Goal: Task Accomplishment & Management: Use online tool/utility

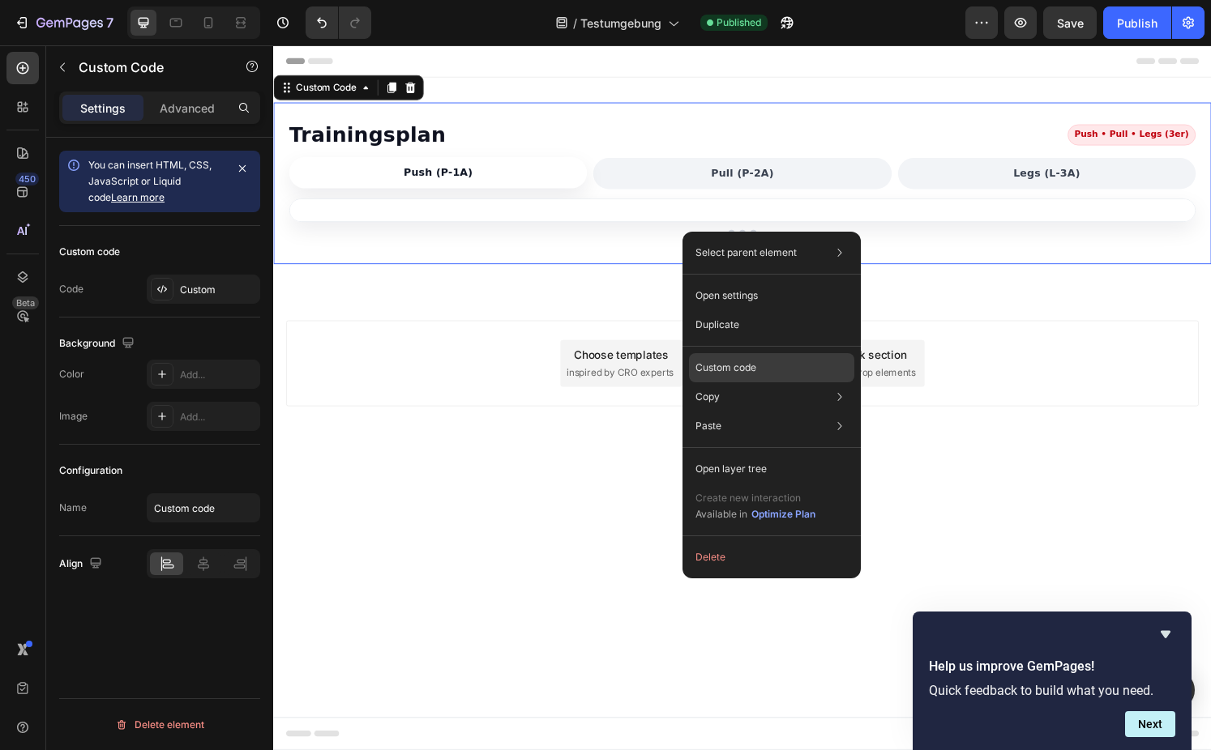
click at [735, 373] on p "Custom code" at bounding box center [725, 368] width 61 height 15
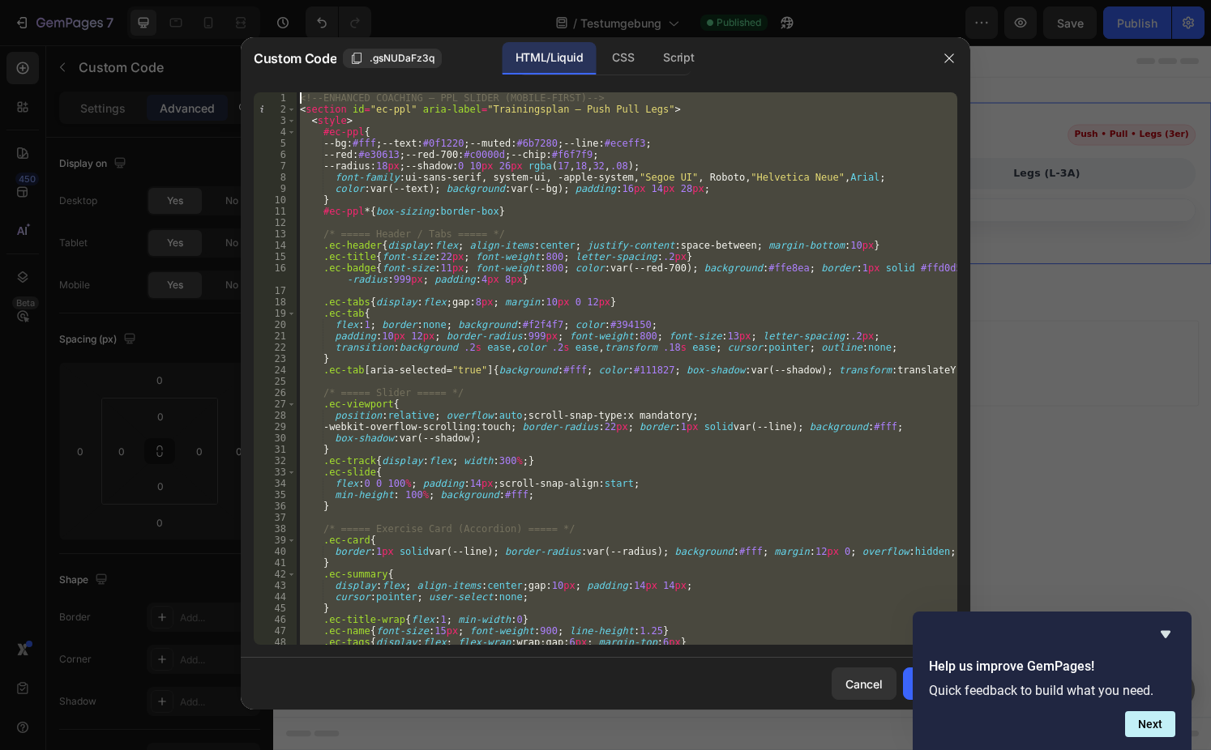
drag, startPoint x: 369, startPoint y: 635, endPoint x: -65, endPoint y: -107, distance: 859.5
click at [297, 92] on div "<!-- ENHANCED COACHING – PPL SLIDER (MOBILE-FIRST) --> < section id = "ec-ppl" …" at bounding box center [627, 368] width 660 height 553
type textarea "<!-- ENHANCED COACHING – PPL SLIDER (MOBILE-FIRST) --> <section id="ec-ppl" ari…"
paste textarea
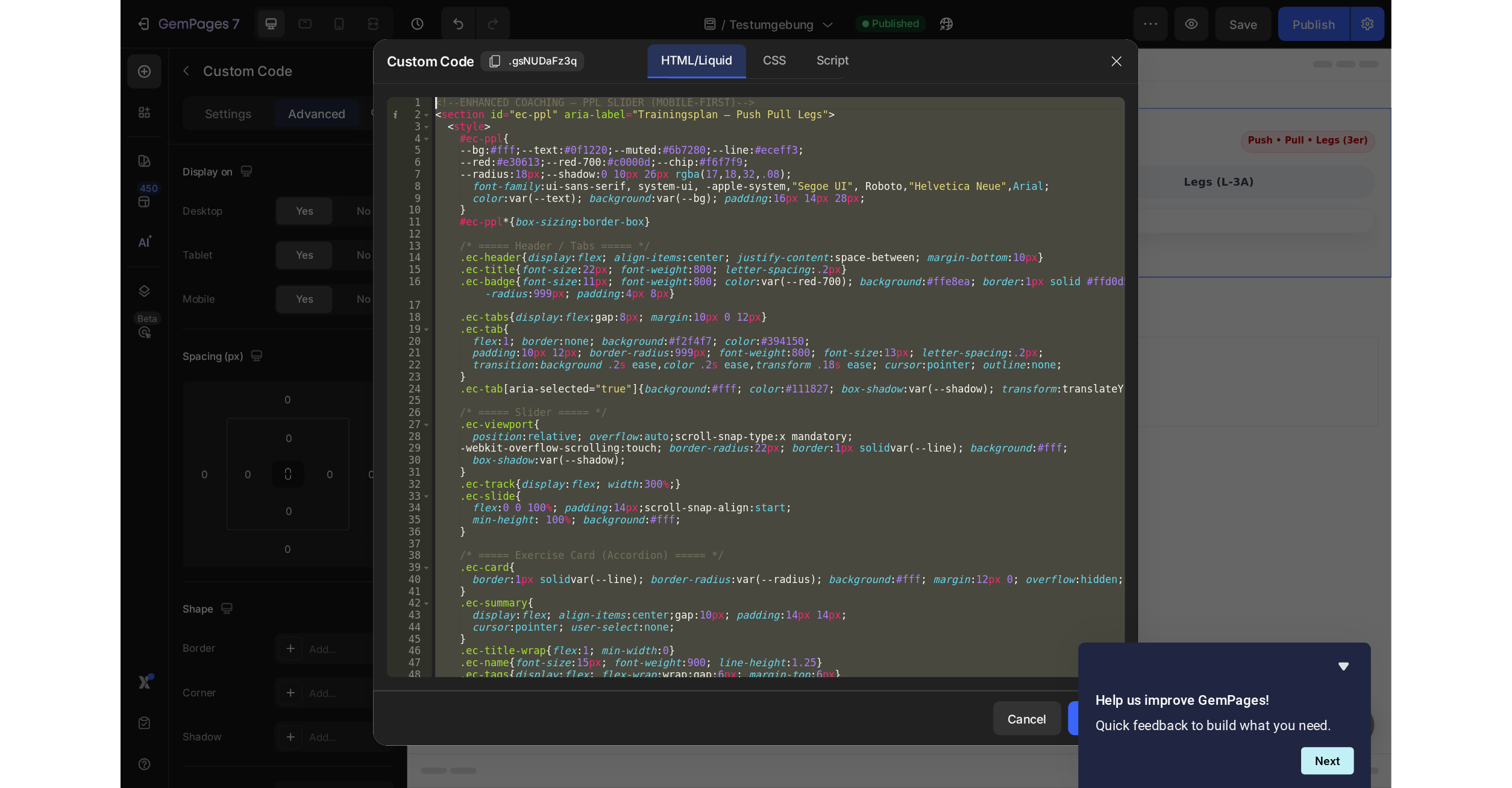
scroll to position [2889, 0]
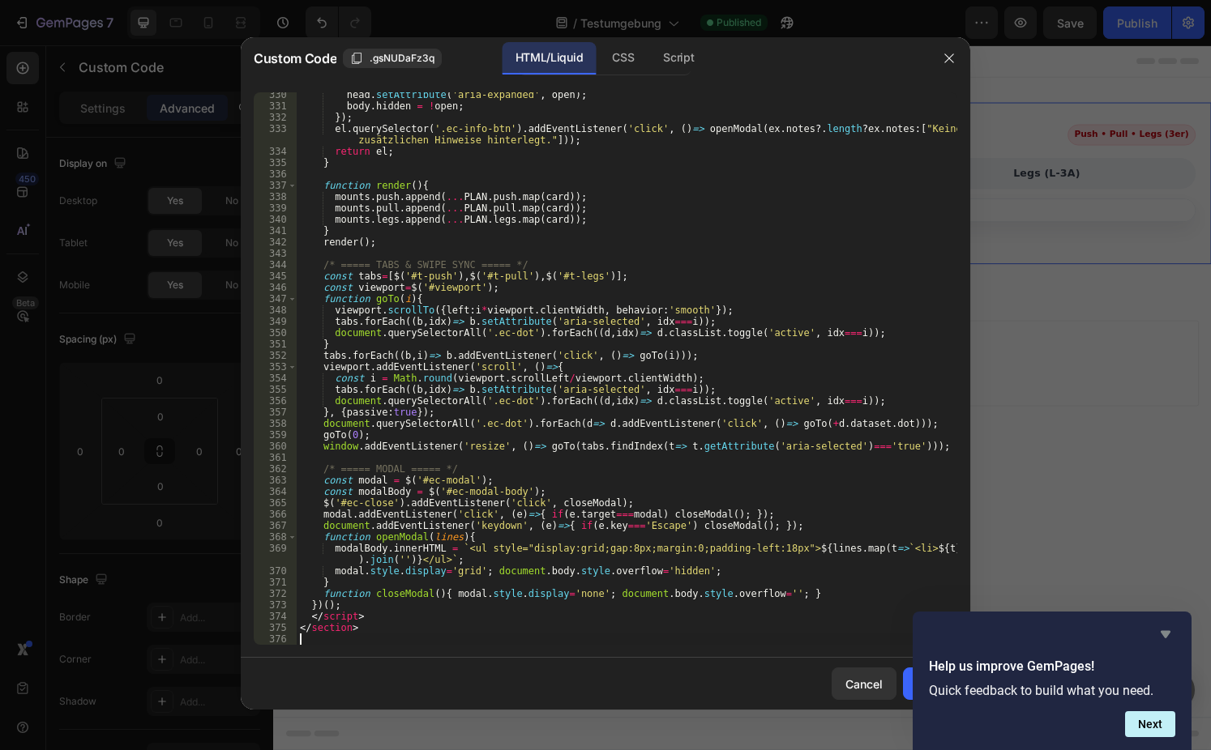
click at [1164, 634] on icon "Hide survey" at bounding box center [1165, 634] width 10 height 7
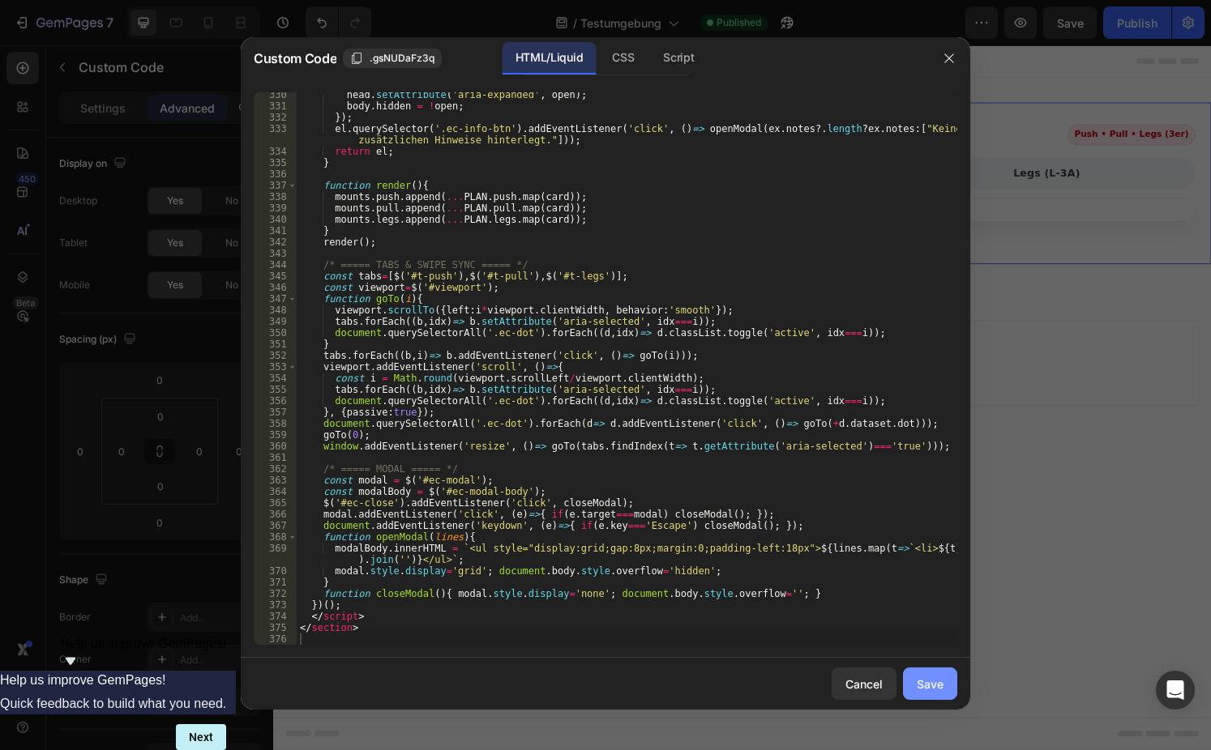
drag, startPoint x: 927, startPoint y: 677, endPoint x: 841, endPoint y: 207, distance: 476.9
click at [927, 677] on div "Save" at bounding box center [929, 684] width 27 height 17
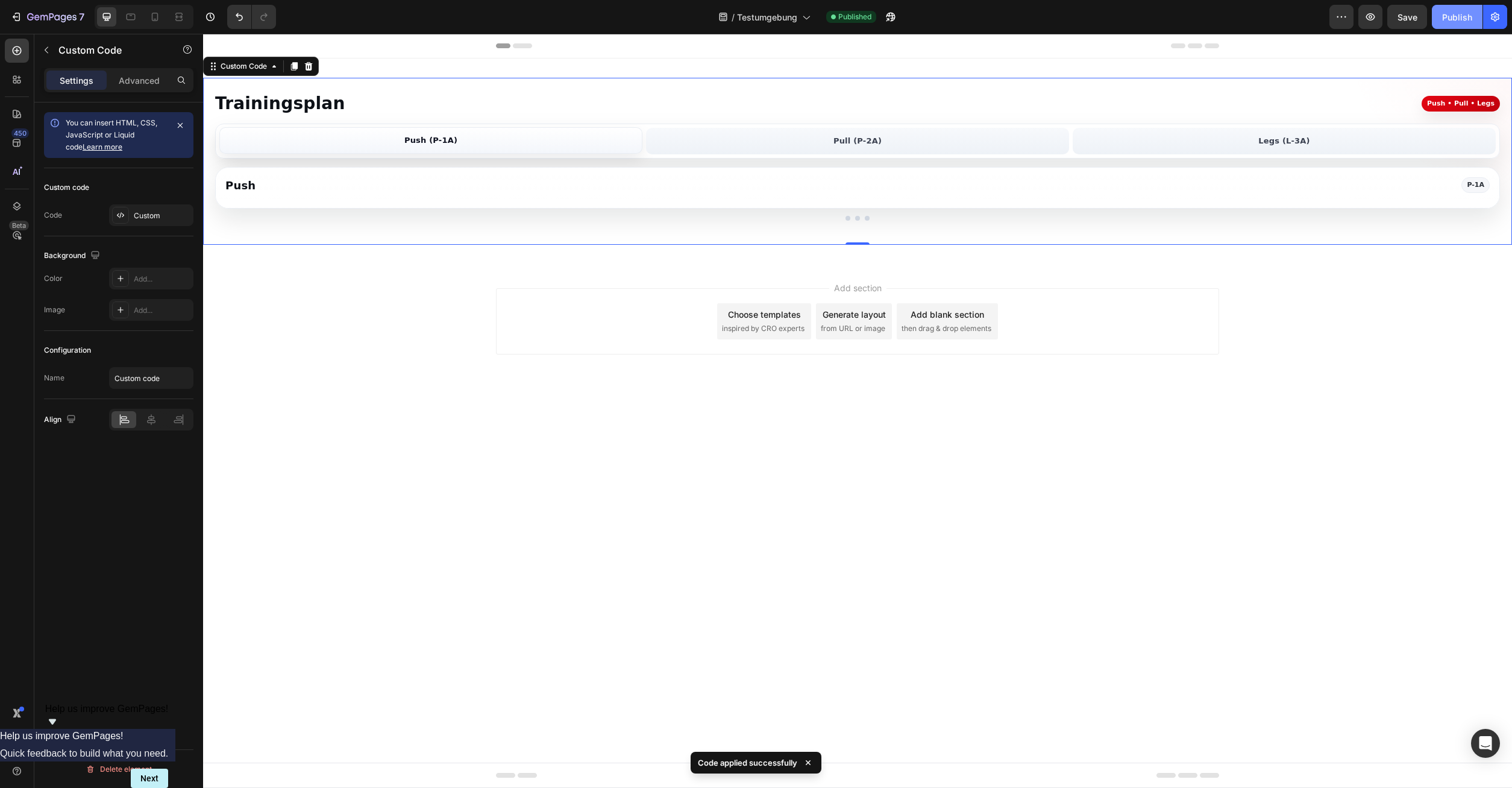
click at [900, 24] on button "Publish" at bounding box center [1457, 16] width 51 height 24
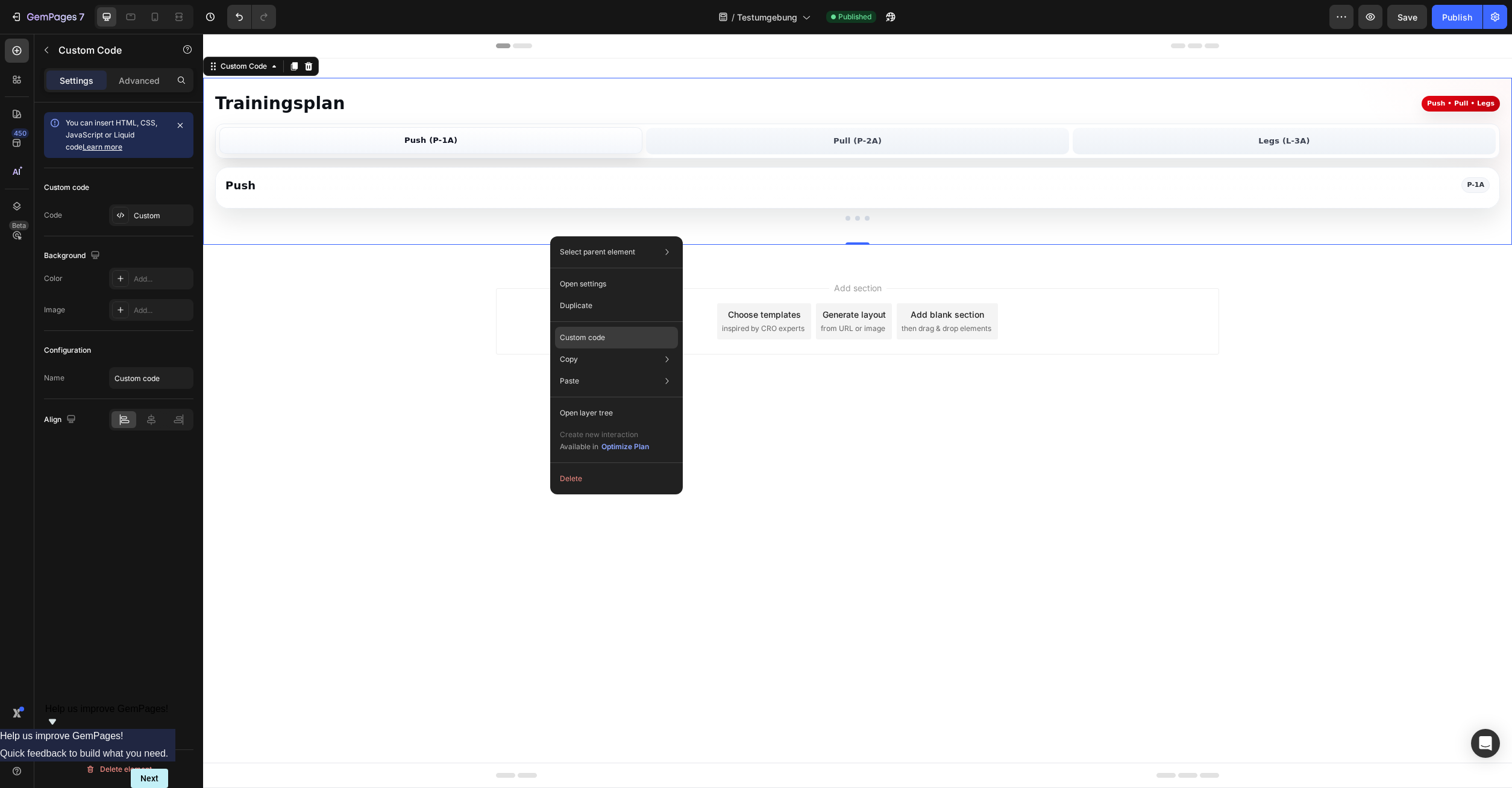
click at [592, 336] on p "Custom code" at bounding box center [582, 337] width 45 height 11
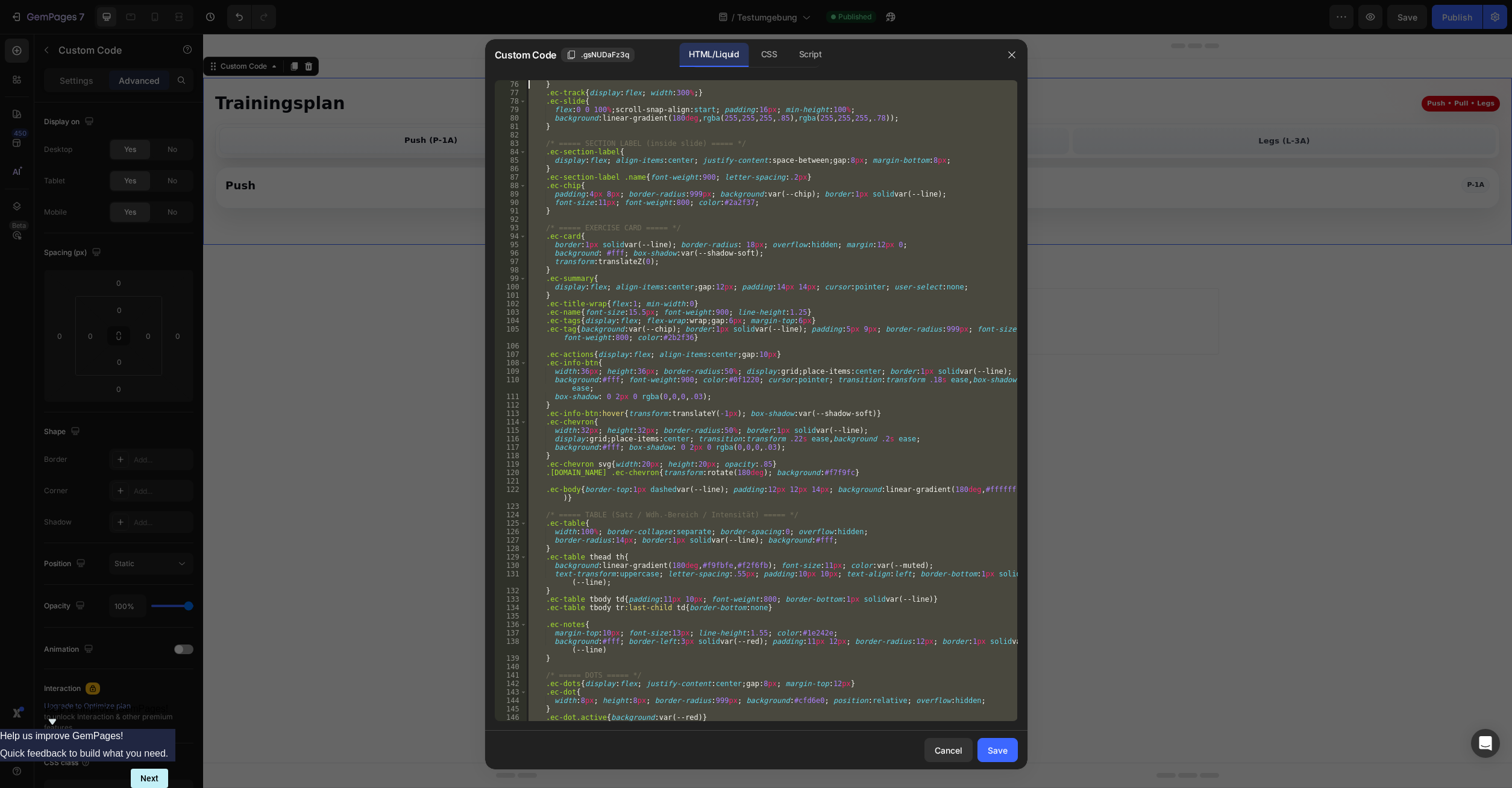
scroll to position [0, 0]
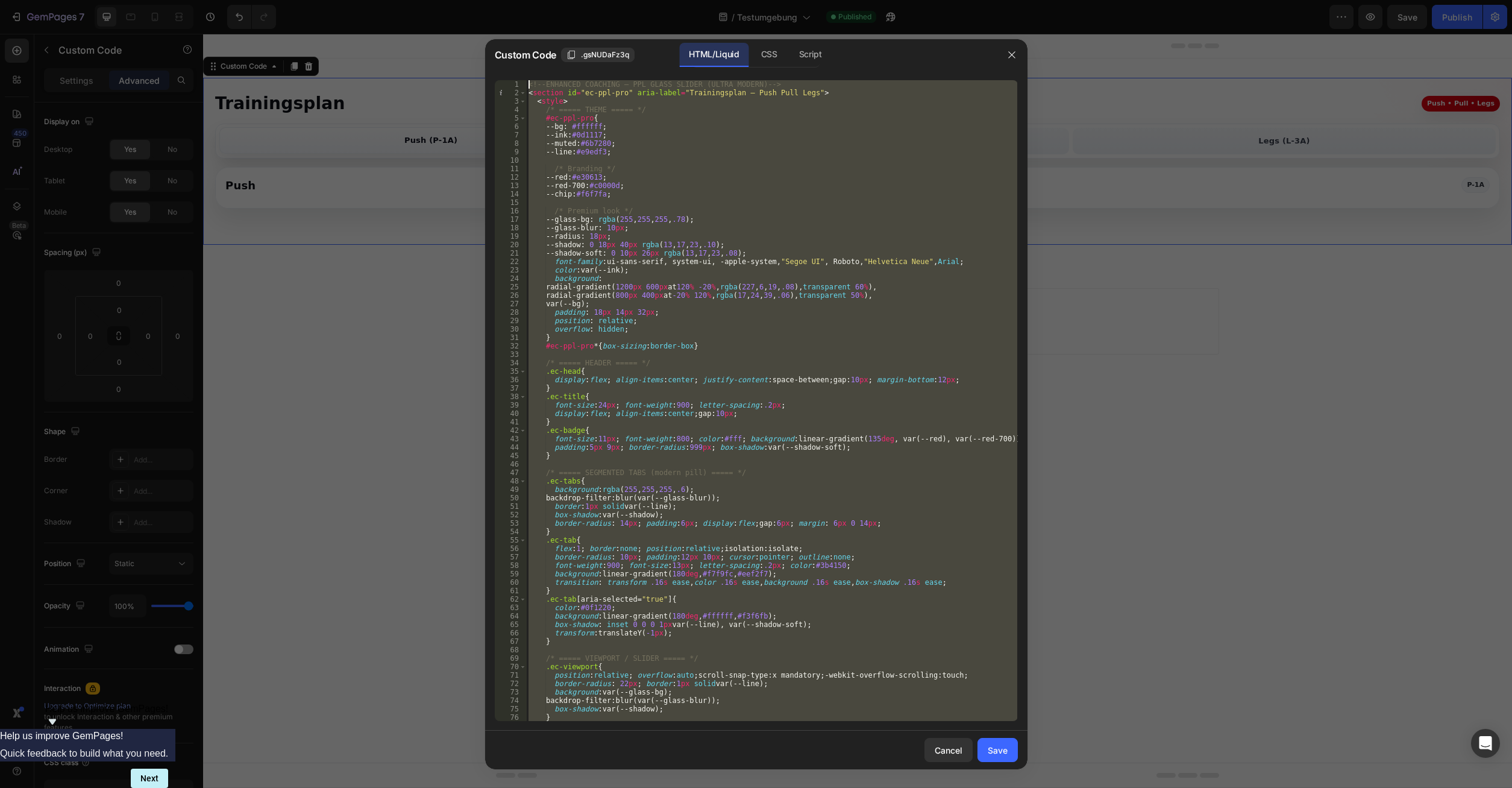
drag, startPoint x: 581, startPoint y: 713, endPoint x: 248, endPoint y: -51, distance: 833.4
click at [526, 80] on div "<!-- ENHANCED COACHING – PPL GLASS SLIDER (ULTRA MODERN) --> < section id = "ec…" at bounding box center [771, 400] width 491 height 641
type textarea "<!-- ENHANCED COACHING – PPL GLASS SLIDER (ULTRA MODERN) --> <section id="ec-pp…"
paste textarea
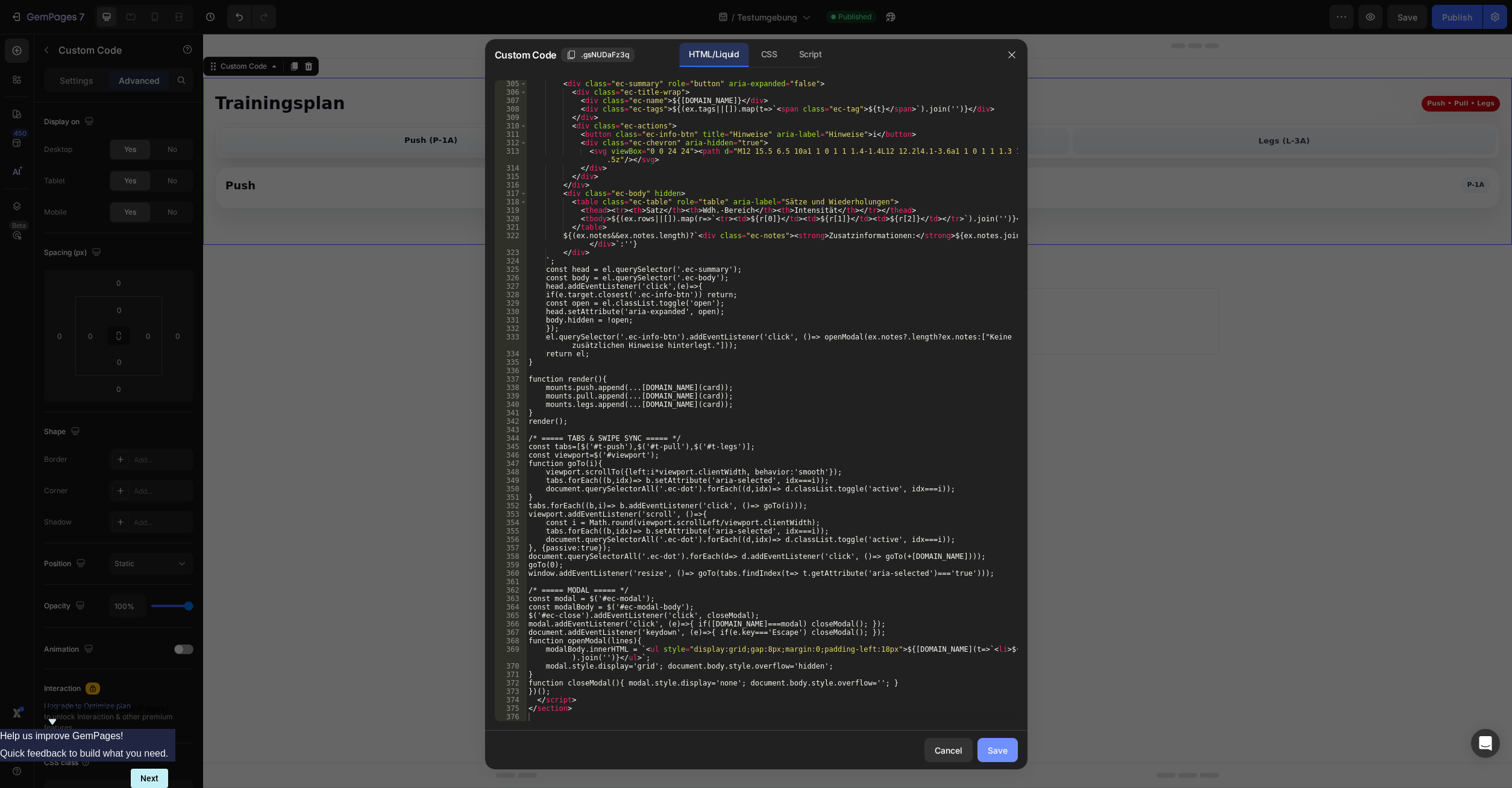
click at [900, 557] on div "Save" at bounding box center [997, 750] width 20 height 13
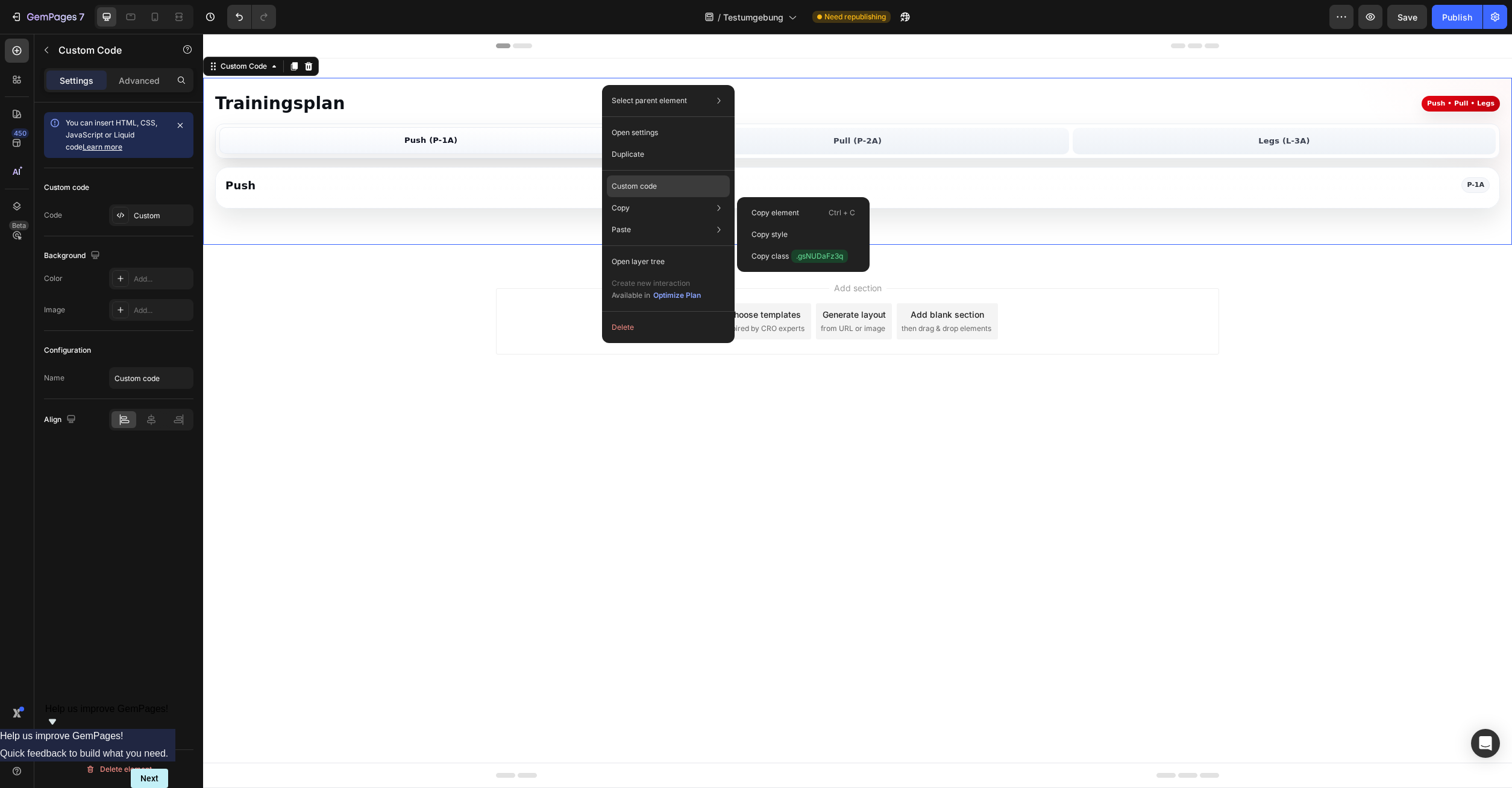
click at [637, 188] on p "Custom code" at bounding box center [634, 186] width 45 height 11
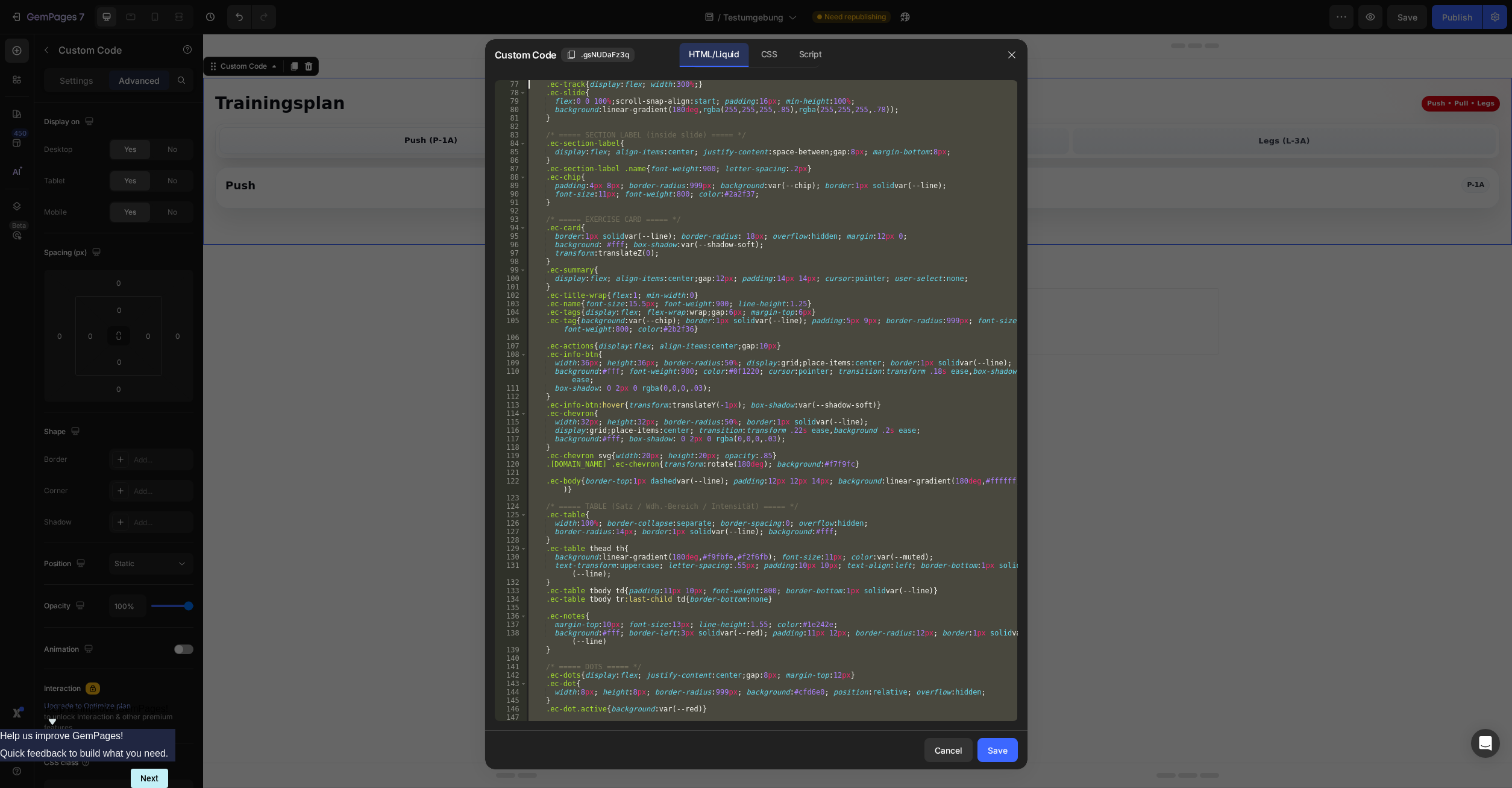
scroll to position [0, 0]
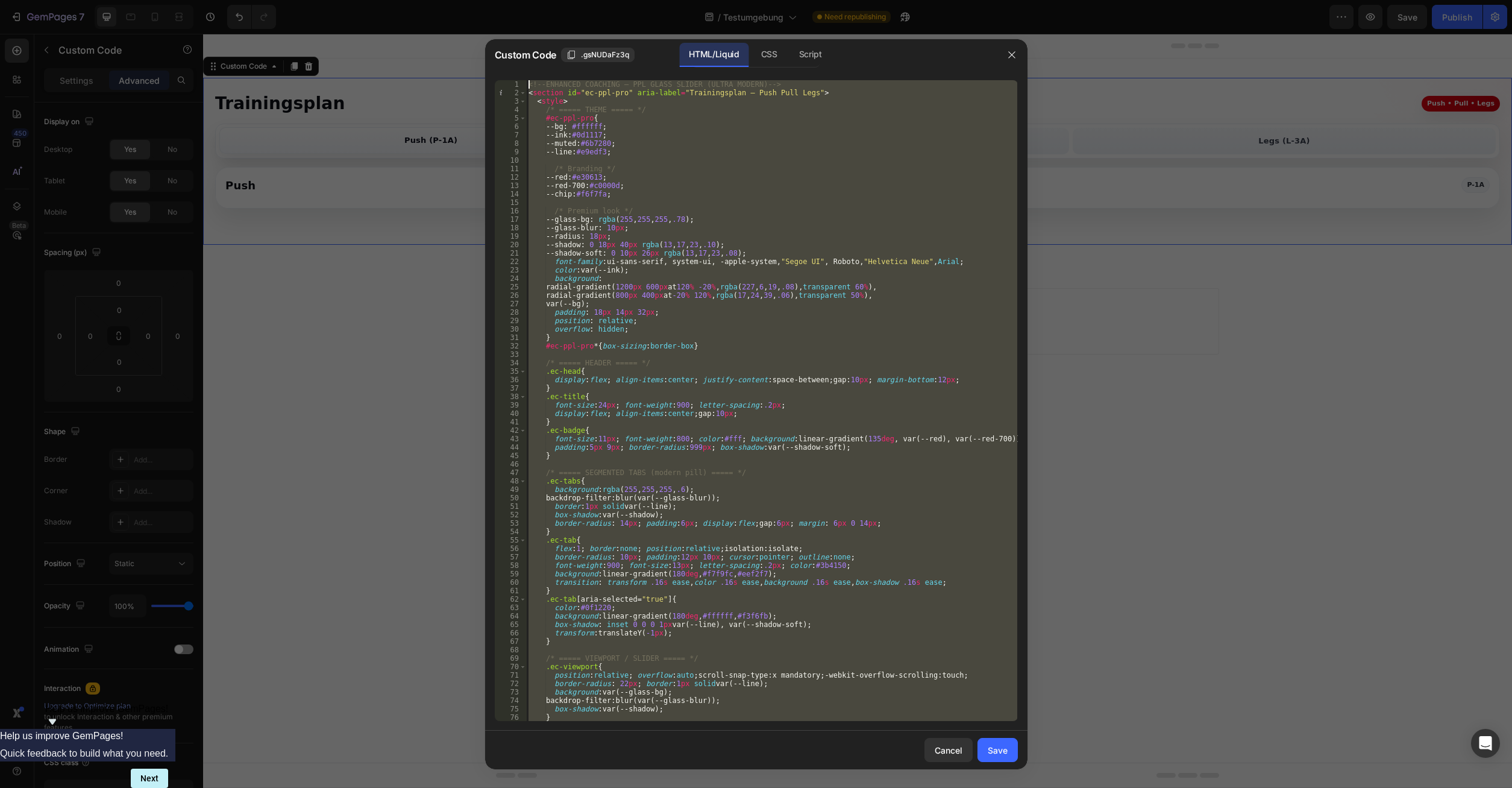
drag, startPoint x: 592, startPoint y: 716, endPoint x: 353, endPoint y: -51, distance: 803.4
click at [526, 80] on div "<!-- ENHANCED COACHING – PPL GLASS SLIDER (ULTRA MODERN) --> < section id = "ec…" at bounding box center [771, 400] width 491 height 641
type textarea "<!-- ENHANCED COACHING – PPL GLASS SLIDER (ULTRA MODERN) --> <section id="ec-pp…"
paste textarea
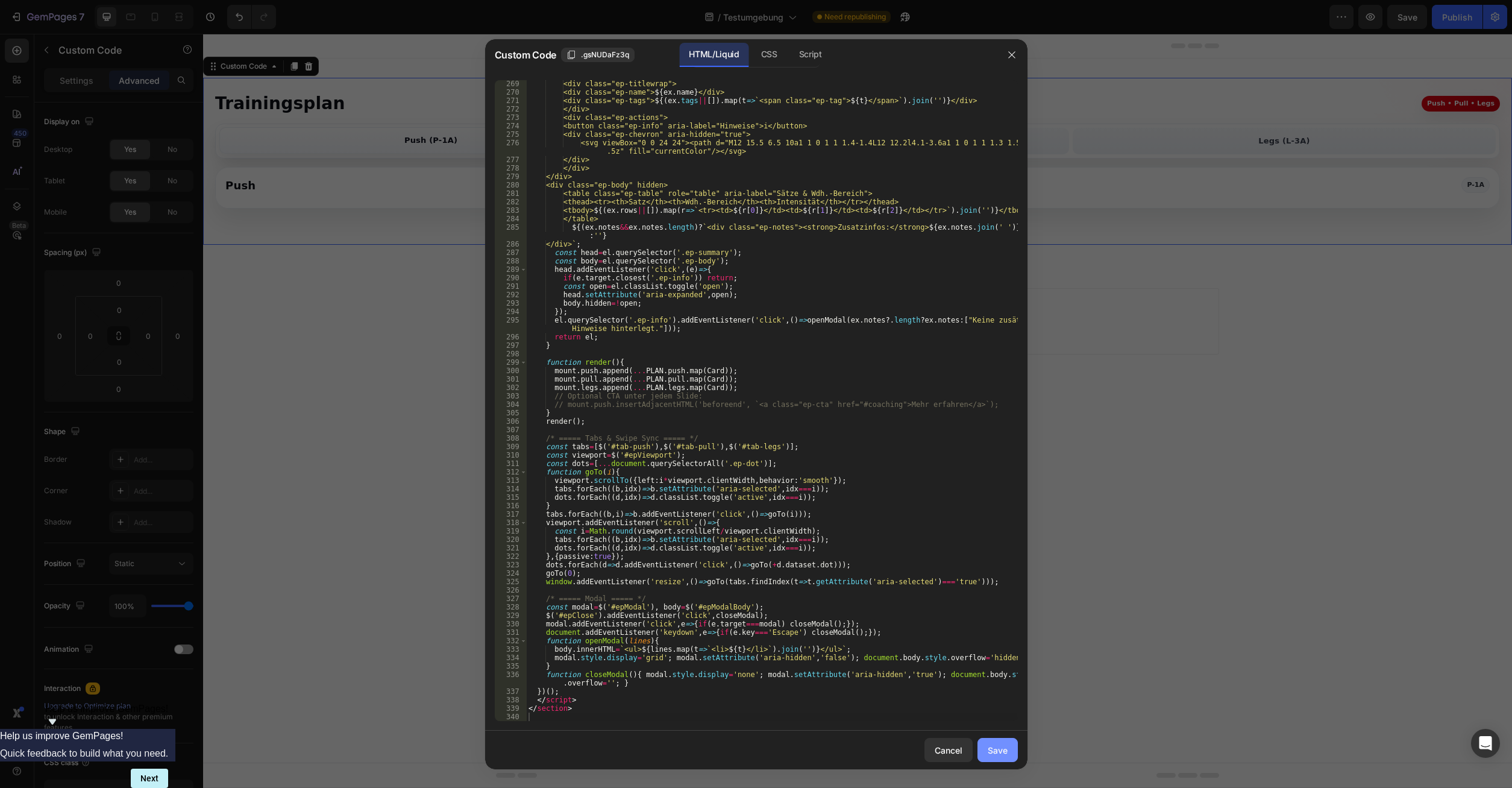
click at [900, 557] on button "Save" at bounding box center [997, 750] width 40 height 24
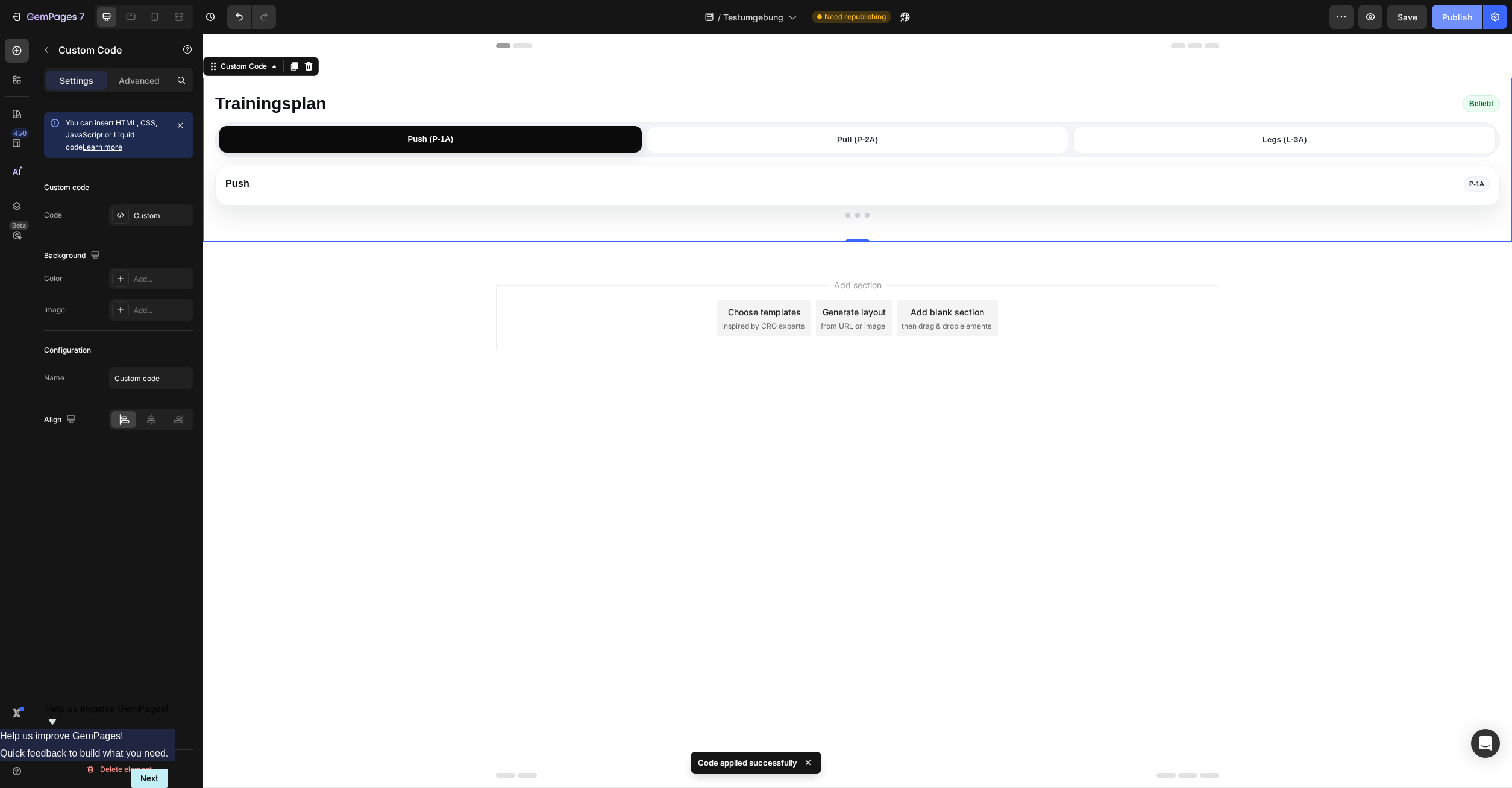
click at [900, 24] on button "Publish" at bounding box center [1457, 16] width 51 height 24
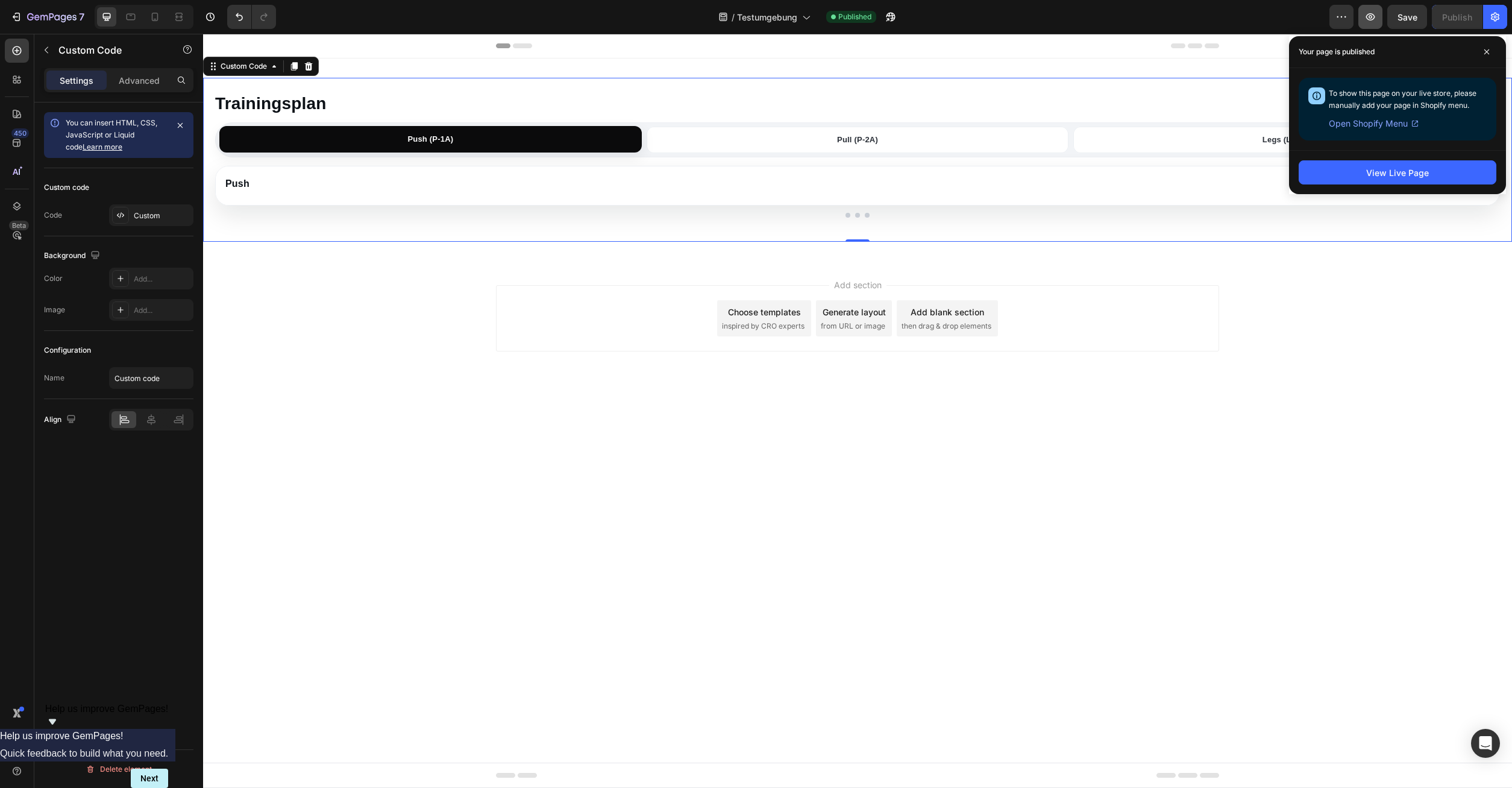
click at [900, 10] on div "Preview Save Publish" at bounding box center [1418, 16] width 178 height 24
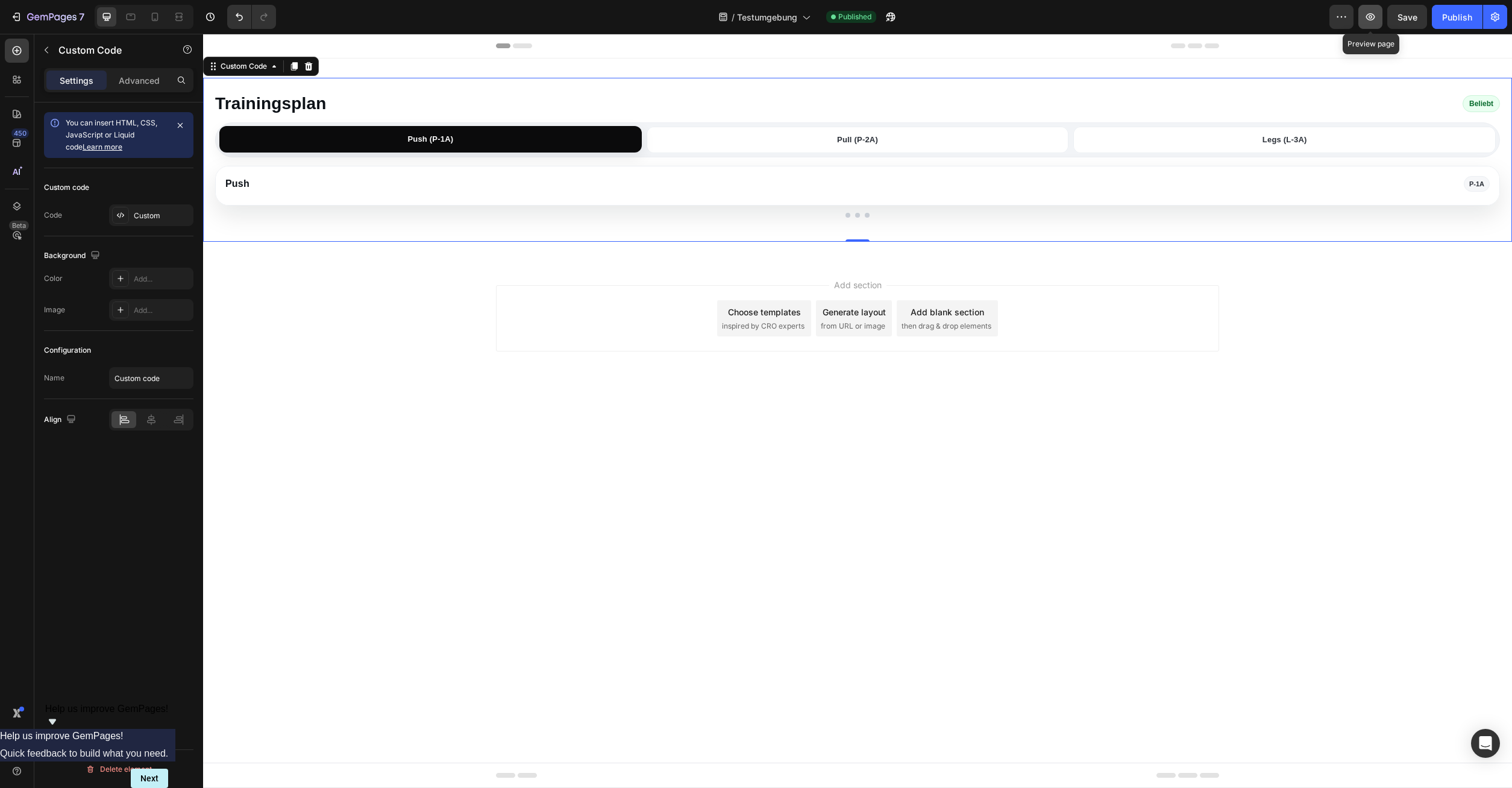
click at [900, 16] on button "button" at bounding box center [1370, 16] width 24 height 24
click at [771, 153] on div "Push (P-1A) Pull (P-2A) Legs (L-3A)" at bounding box center [857, 139] width 1284 height 35
click at [782, 143] on button "Pull (P-2A)" at bounding box center [858, 140] width 422 height 27
click at [900, 138] on button "Pull (P-2A)" at bounding box center [858, 140] width 422 height 27
